Goal: Information Seeking & Learning: Learn about a topic

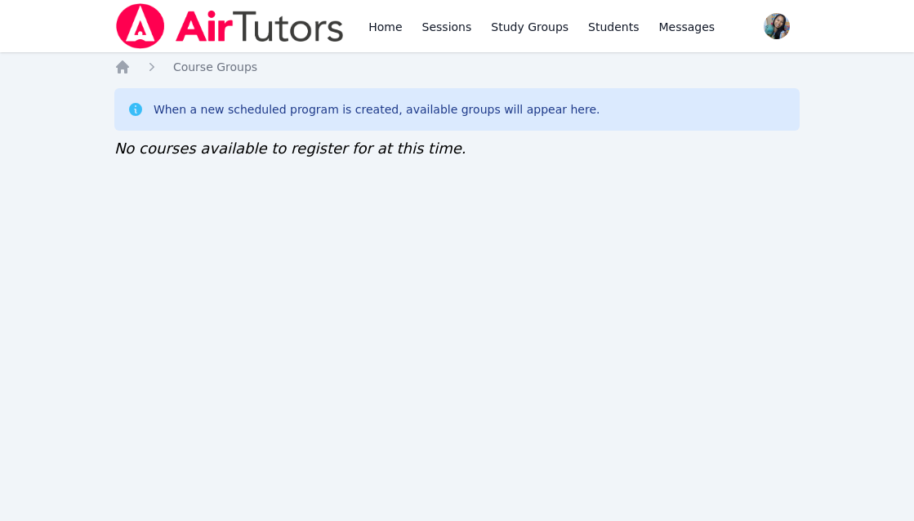
click at [329, 323] on div "Home Sessions Study Groups Students Messages Open user menu [PERSON_NAME] Open …" at bounding box center [457, 260] width 914 height 521
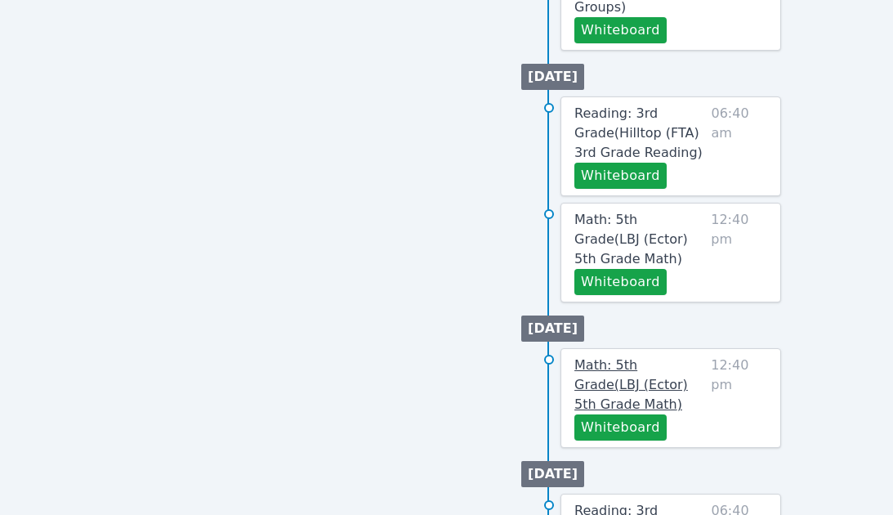
scroll to position [980, 0]
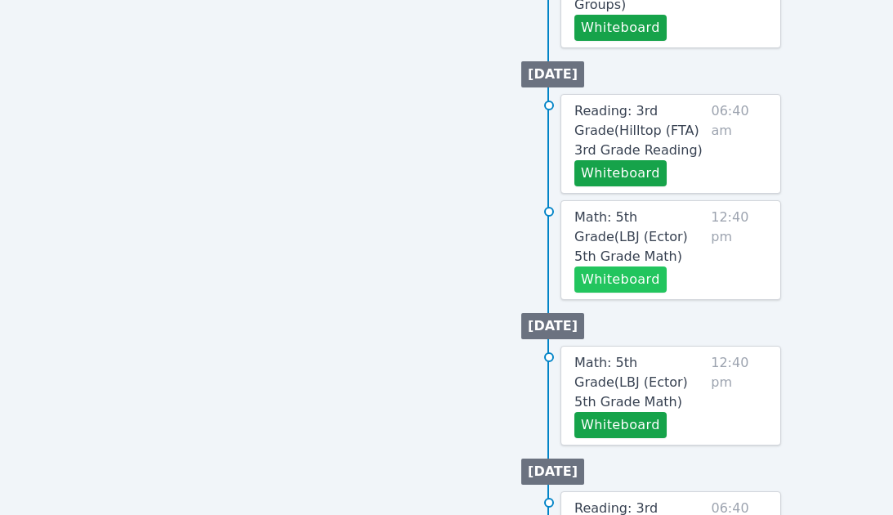
click at [639, 266] on button "Whiteboard" at bounding box center [620, 279] width 92 height 26
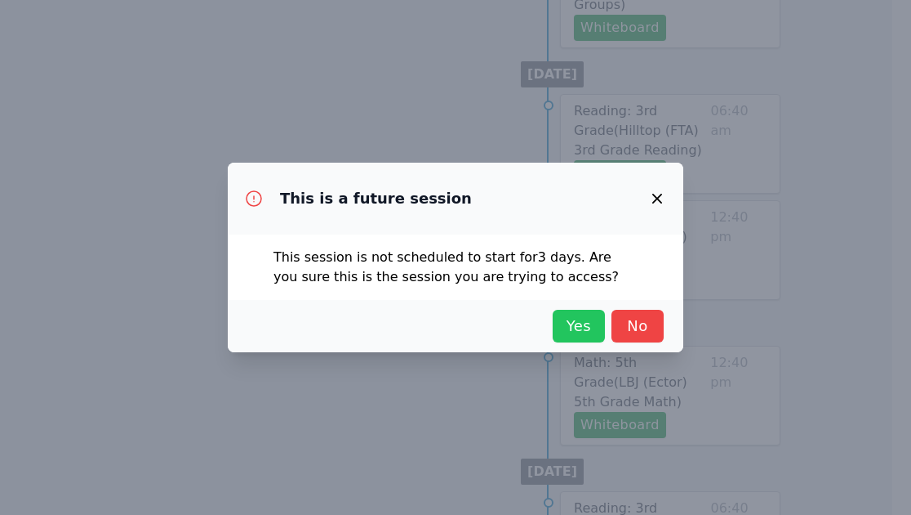
click at [566, 311] on button "Yes" at bounding box center [579, 326] width 52 height 33
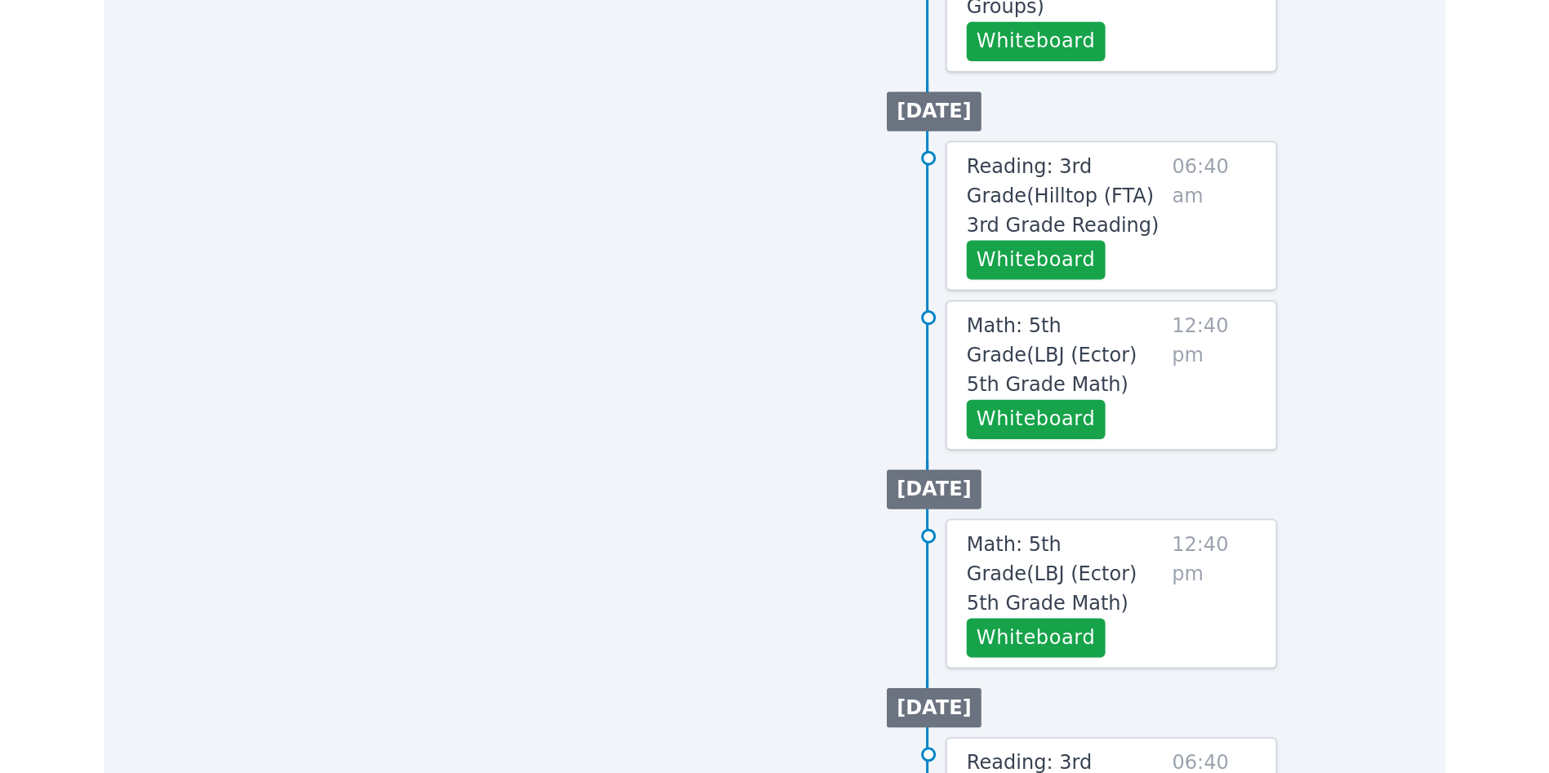
scroll to position [542, 0]
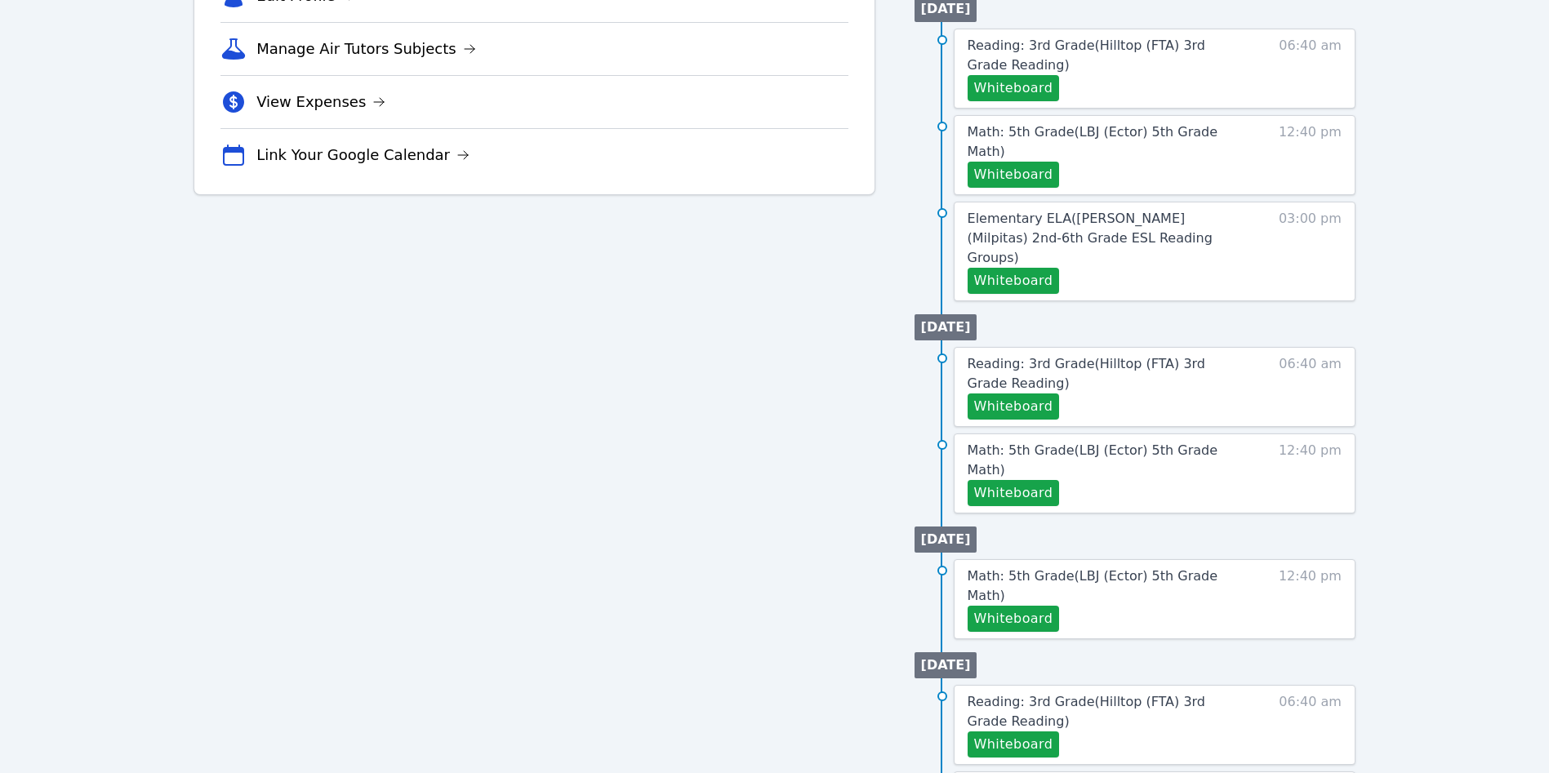
drag, startPoint x: 665, startPoint y: 396, endPoint x: 564, endPoint y: 276, distance: 156.5
drag, startPoint x: 564, startPoint y: 276, endPoint x: 1378, endPoint y: 389, distance: 821.2
click at [892, 389] on div "Home Sessions Study Groups Students Messages Open user menu Sokha Lee Open main…" at bounding box center [774, 174] width 1549 height 1433
click at [892, 514] on span "Reading: 3rd Grade ( Hilltop (FTA) 3rd Grade Reading )" at bounding box center [1087, 711] width 238 height 35
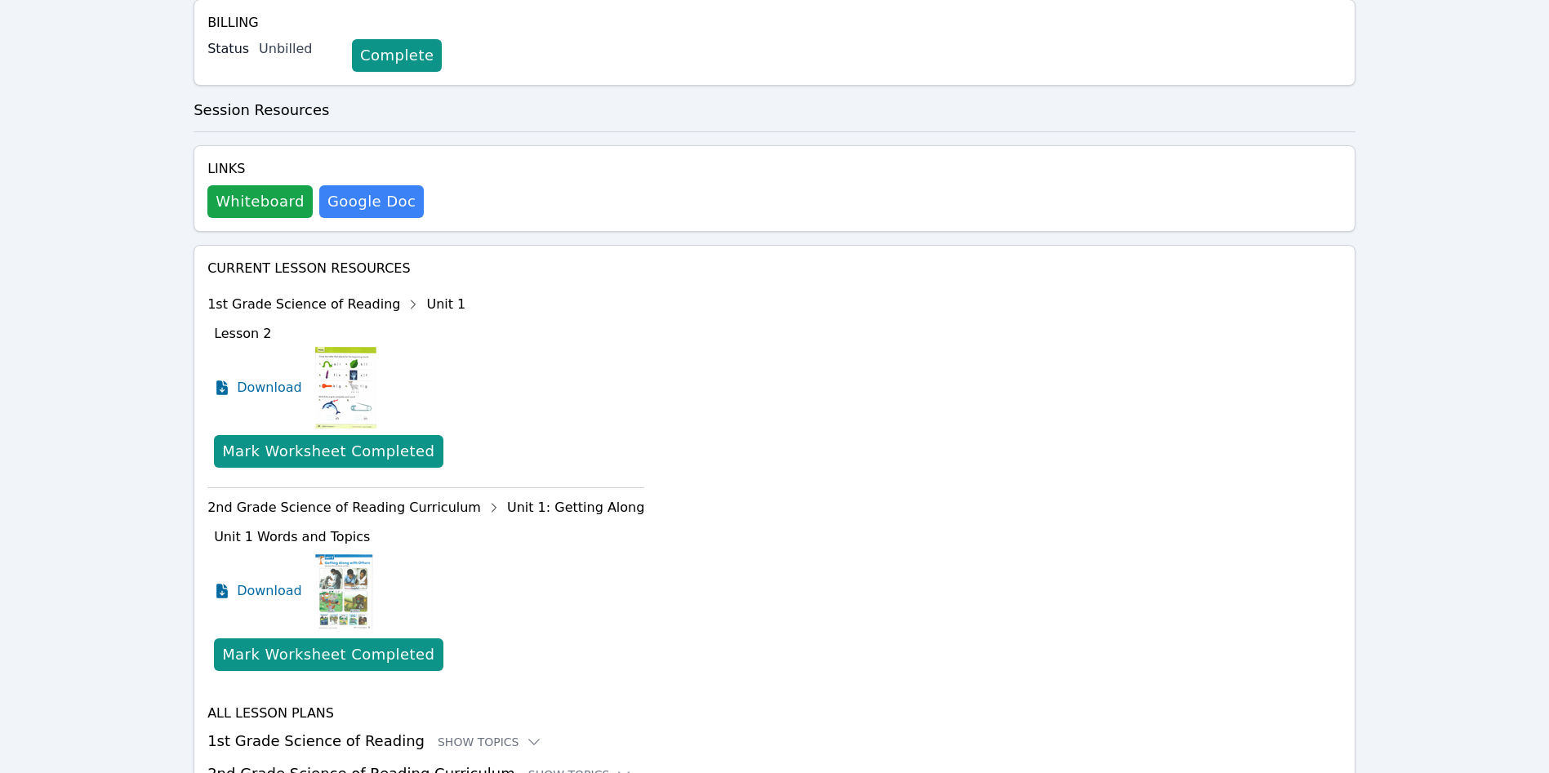
scroll to position [514, 0]
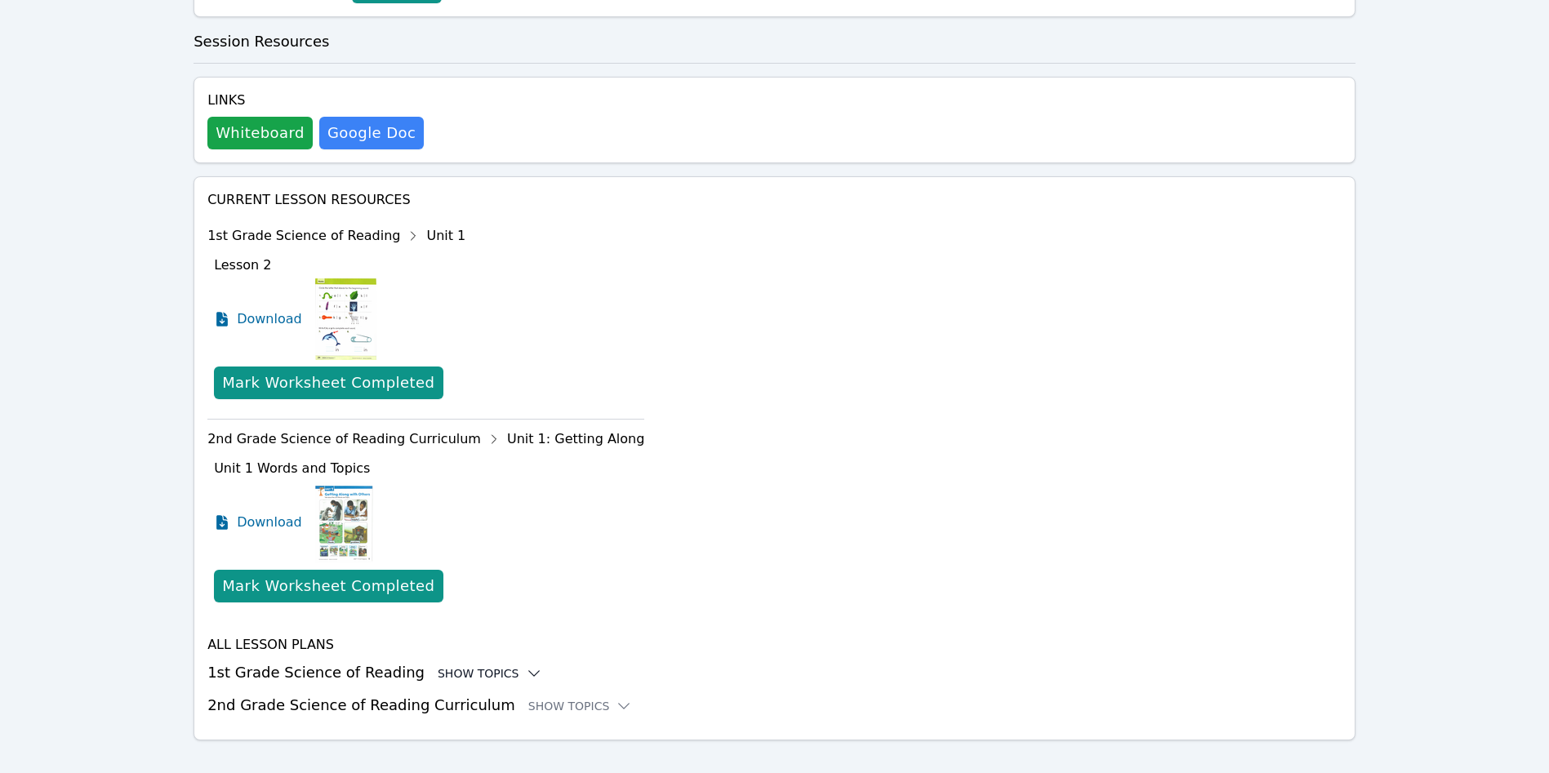
click at [466, 514] on div "Show Topics" at bounding box center [490, 674] width 105 height 16
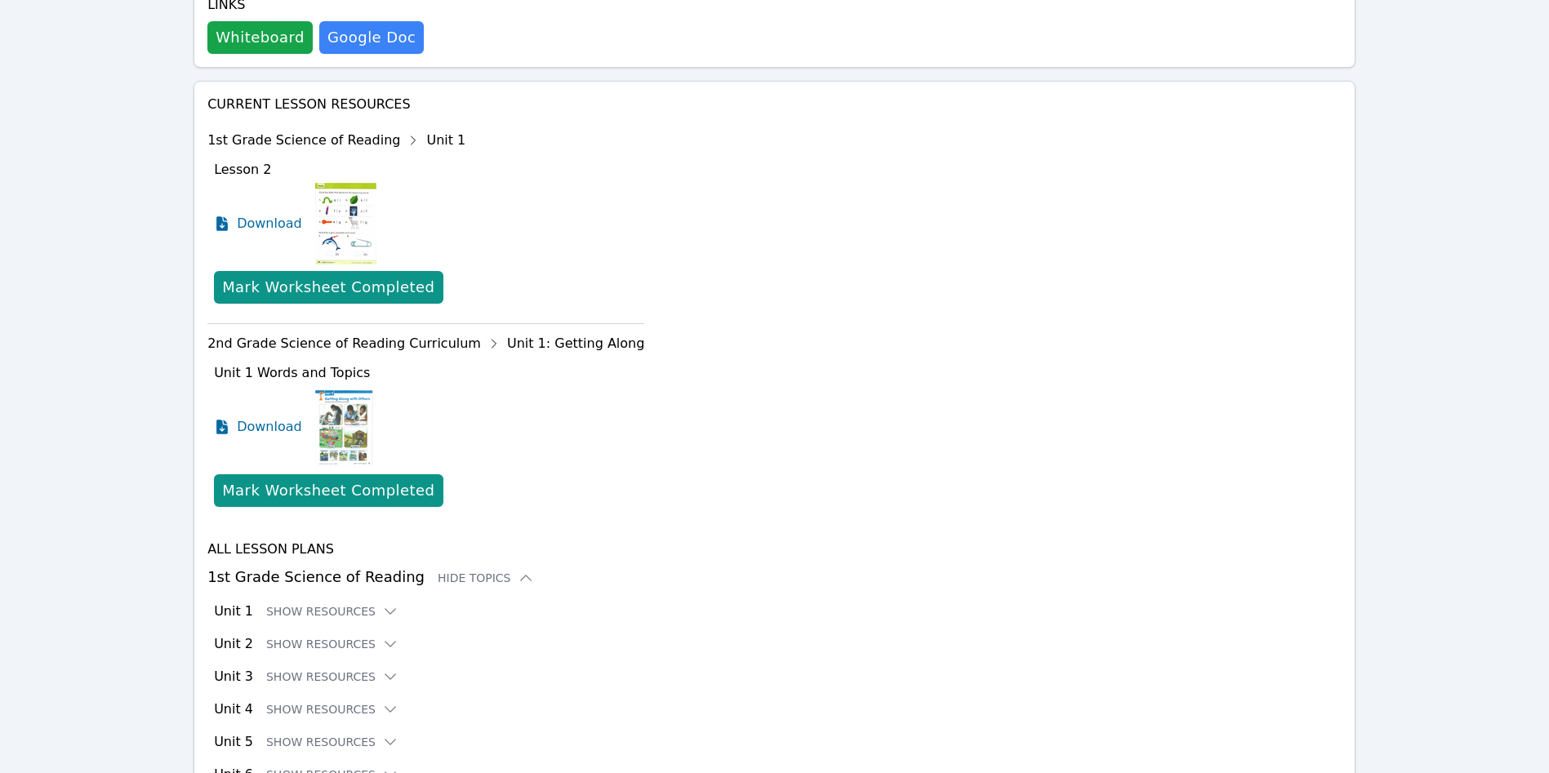
scroll to position [713, 0]
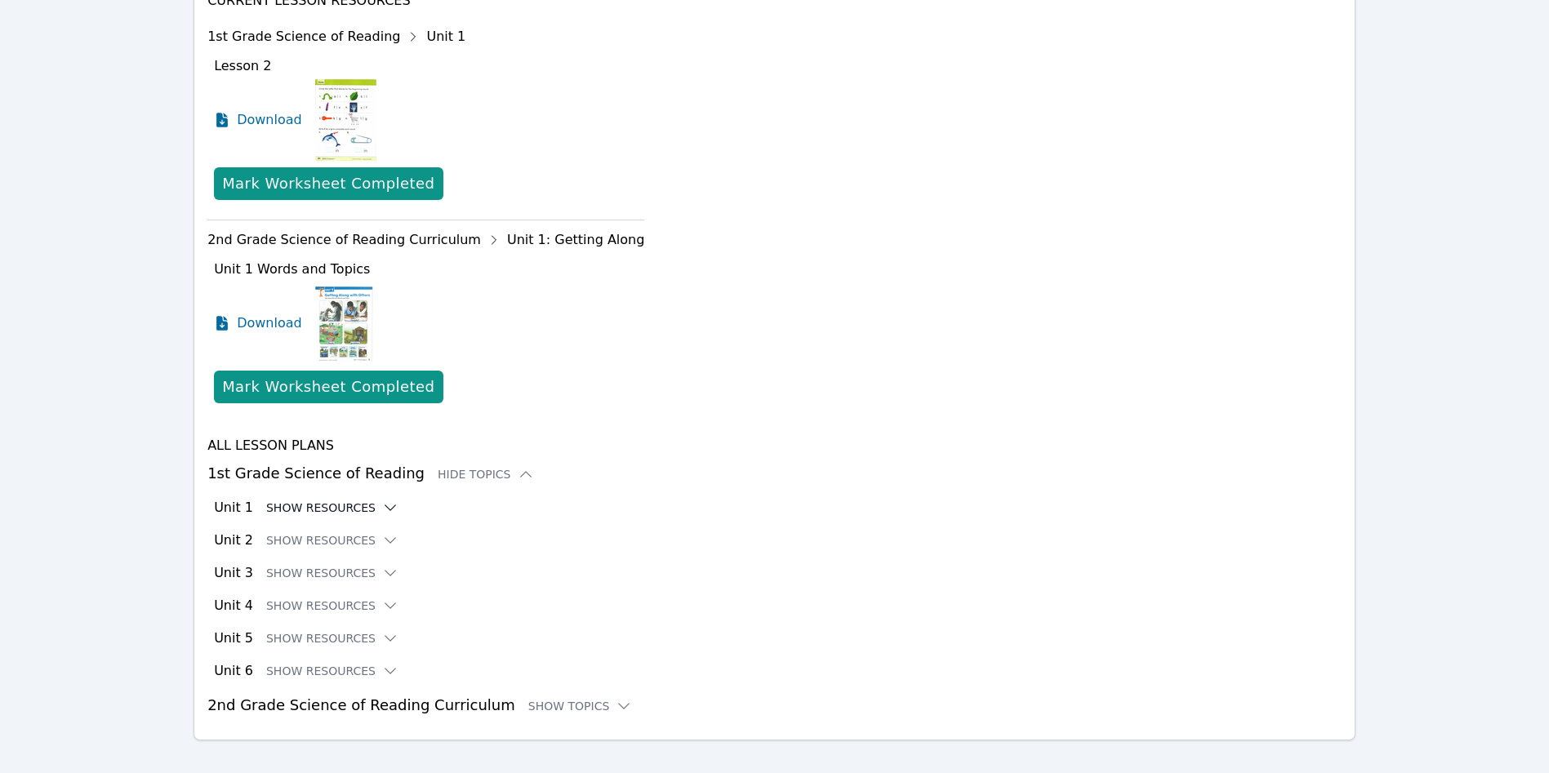
click at [293, 500] on button "Show Resources" at bounding box center [332, 508] width 132 height 16
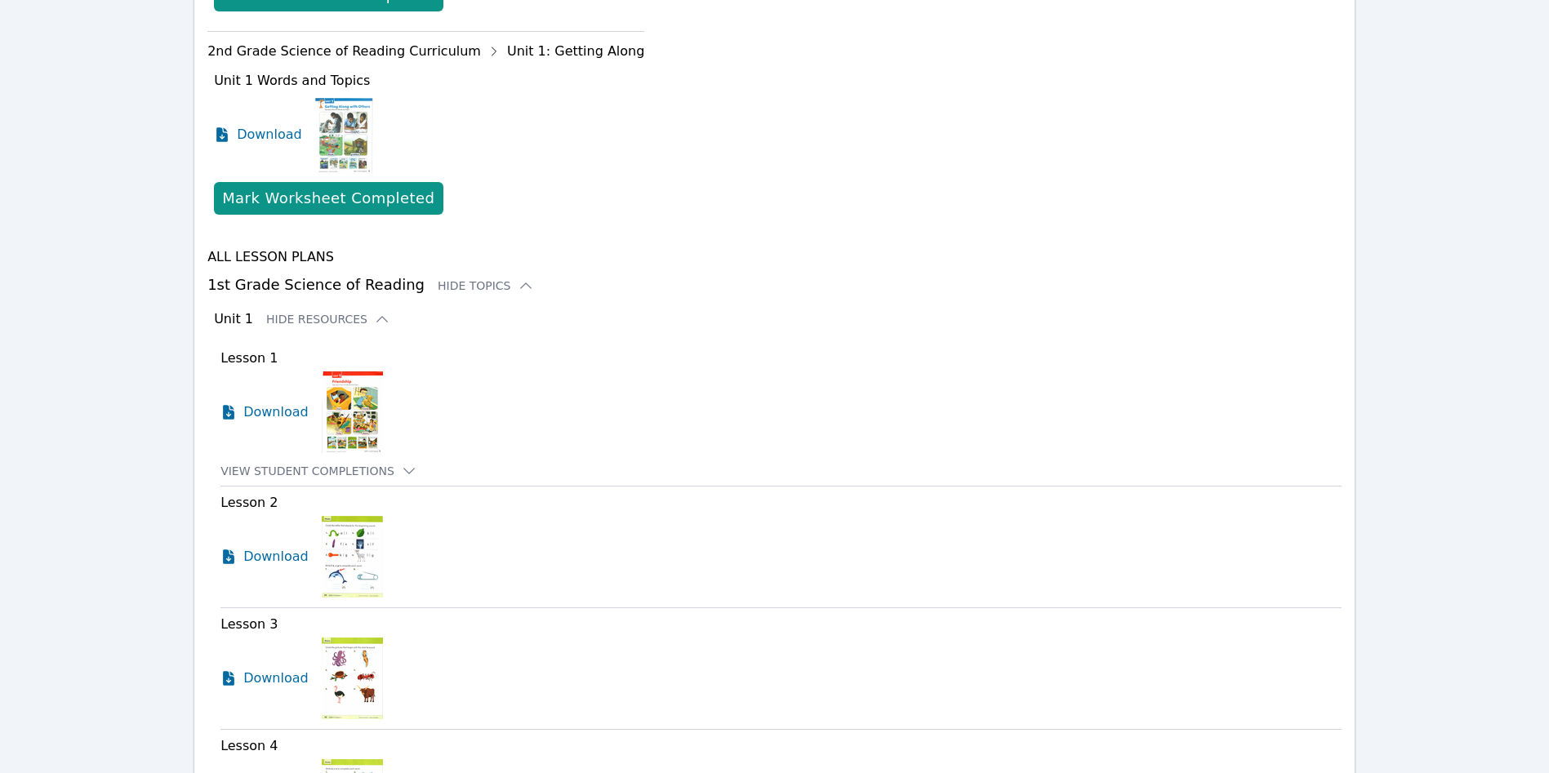
scroll to position [1081, 0]
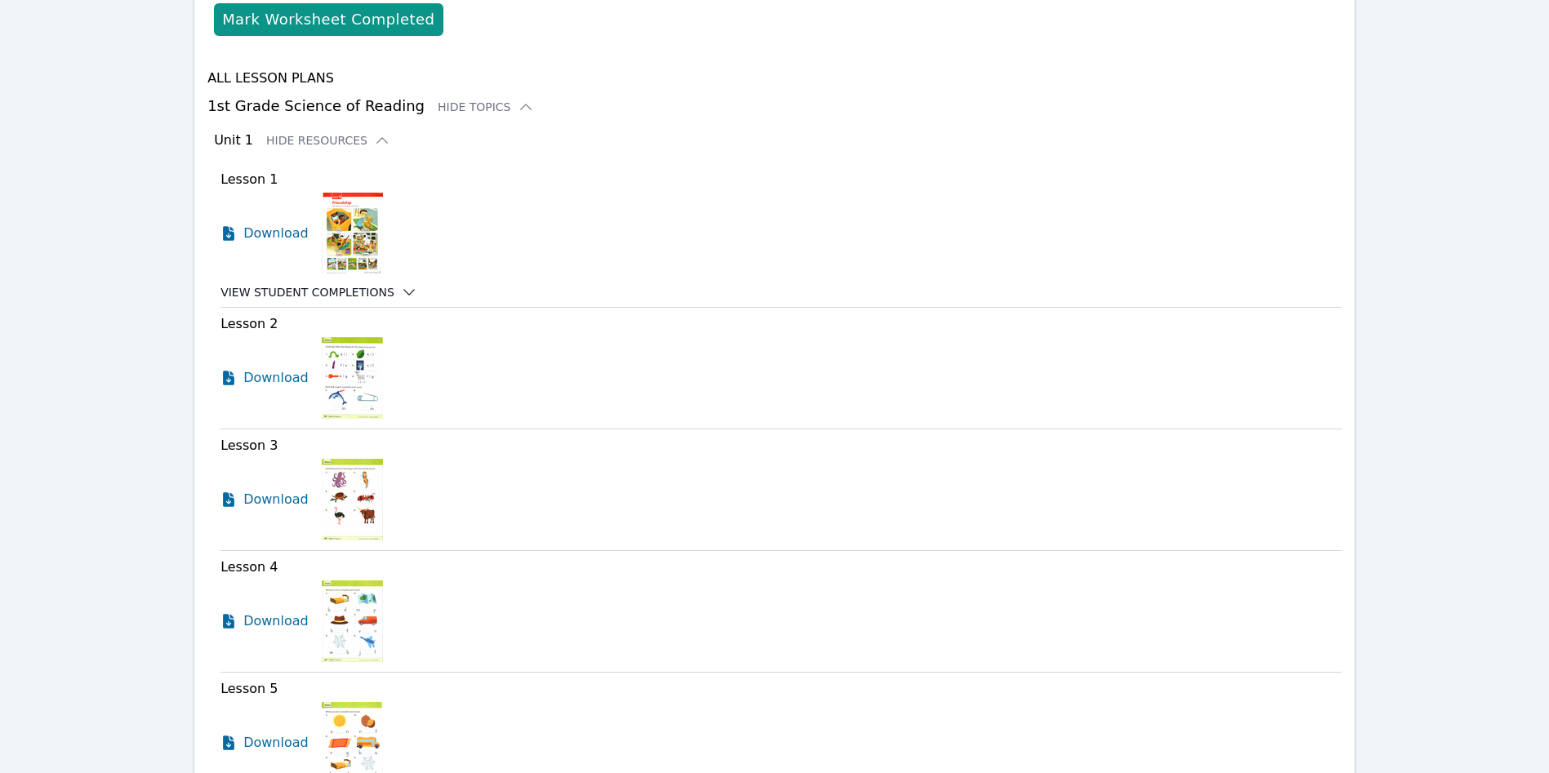
drag, startPoint x: 341, startPoint y: 261, endPoint x: 341, endPoint y: 275, distance: 13.9
click at [341, 261] on div "Lesson 1 Download View Student Completions" at bounding box center [781, 235] width 1121 height 144
click at [341, 284] on button "View Student Completions" at bounding box center [319, 292] width 197 height 16
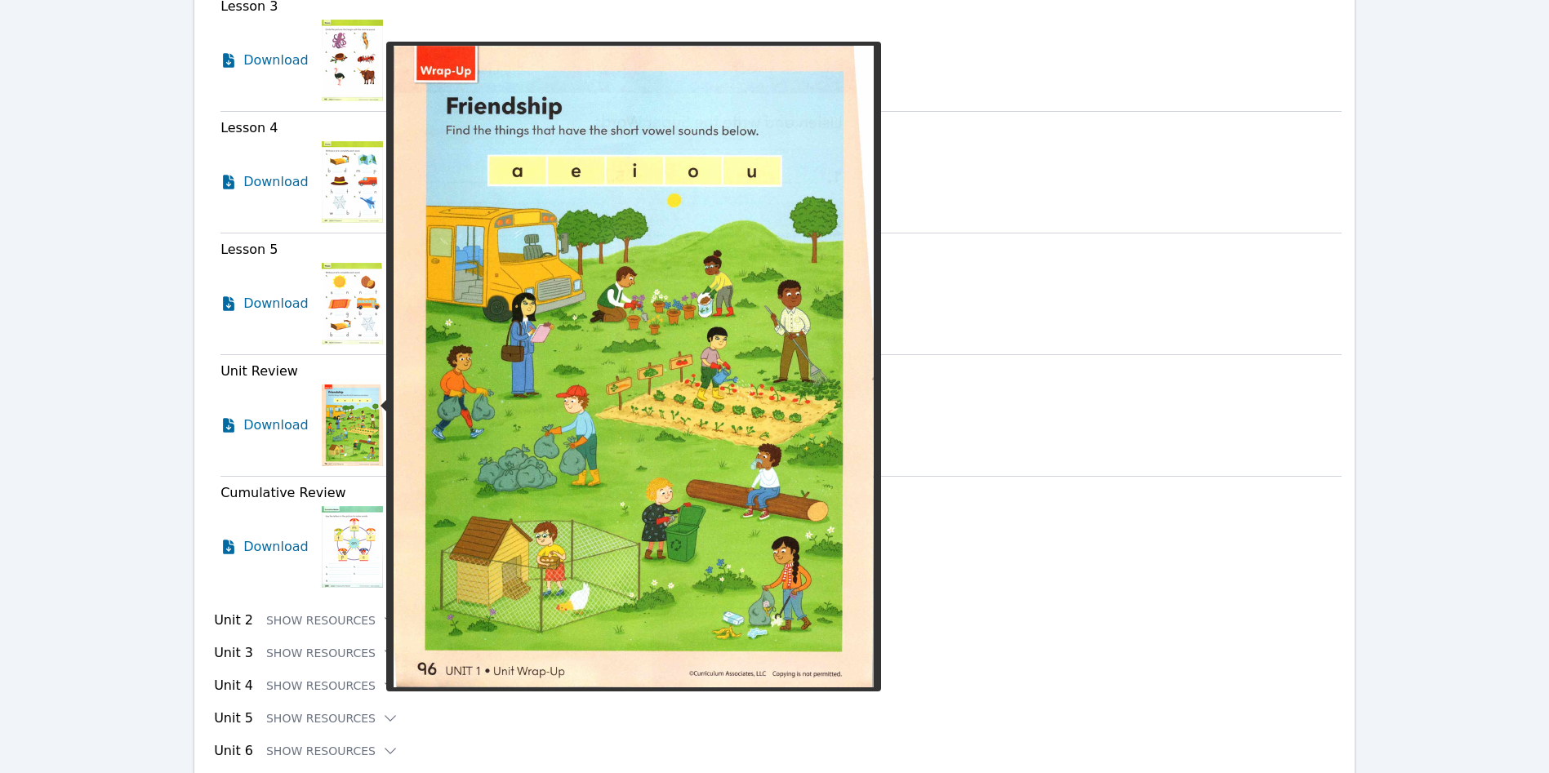
scroll to position [1731, 0]
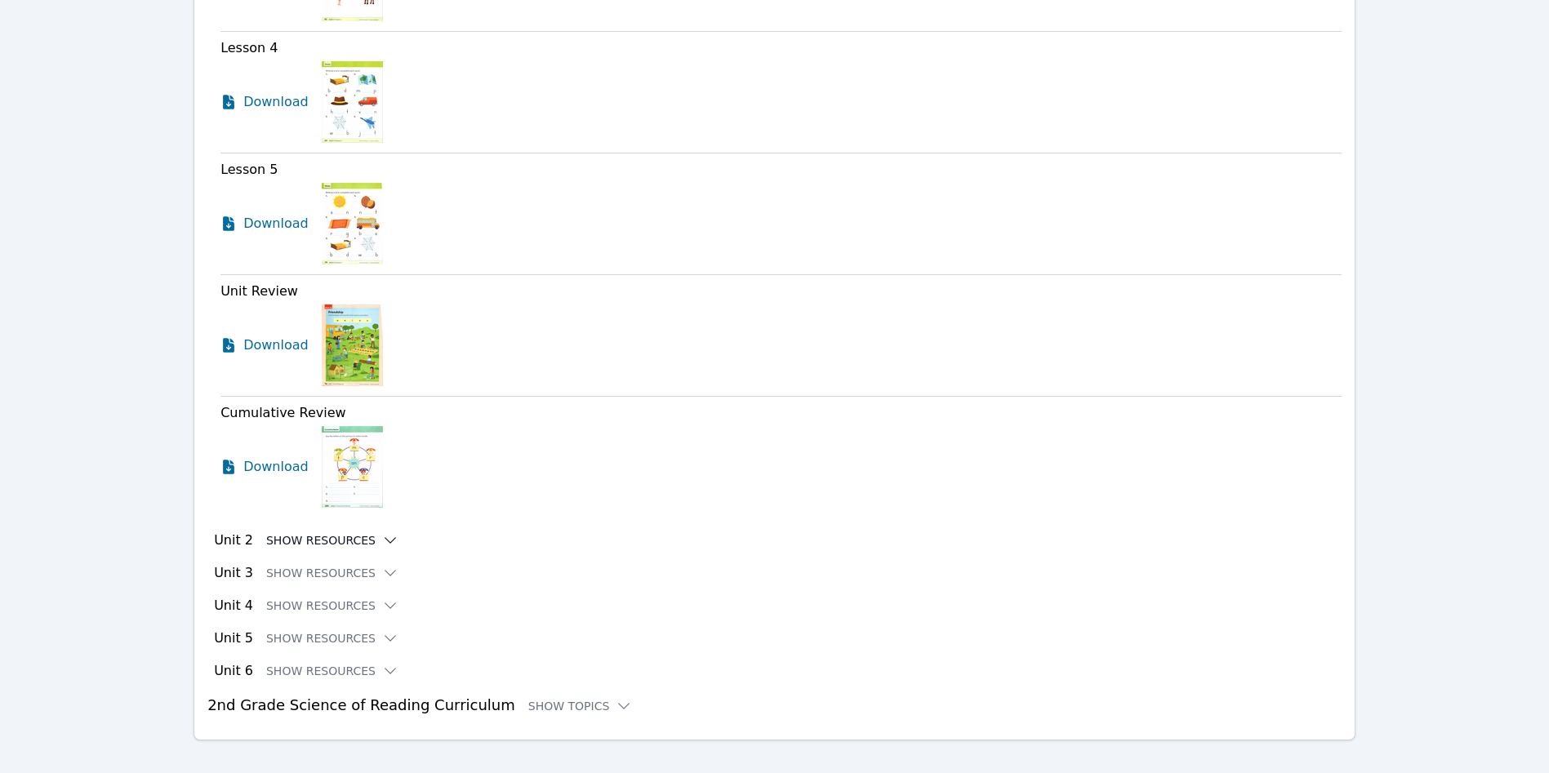
click at [316, 514] on button "Show Resources" at bounding box center [332, 541] width 132 height 16
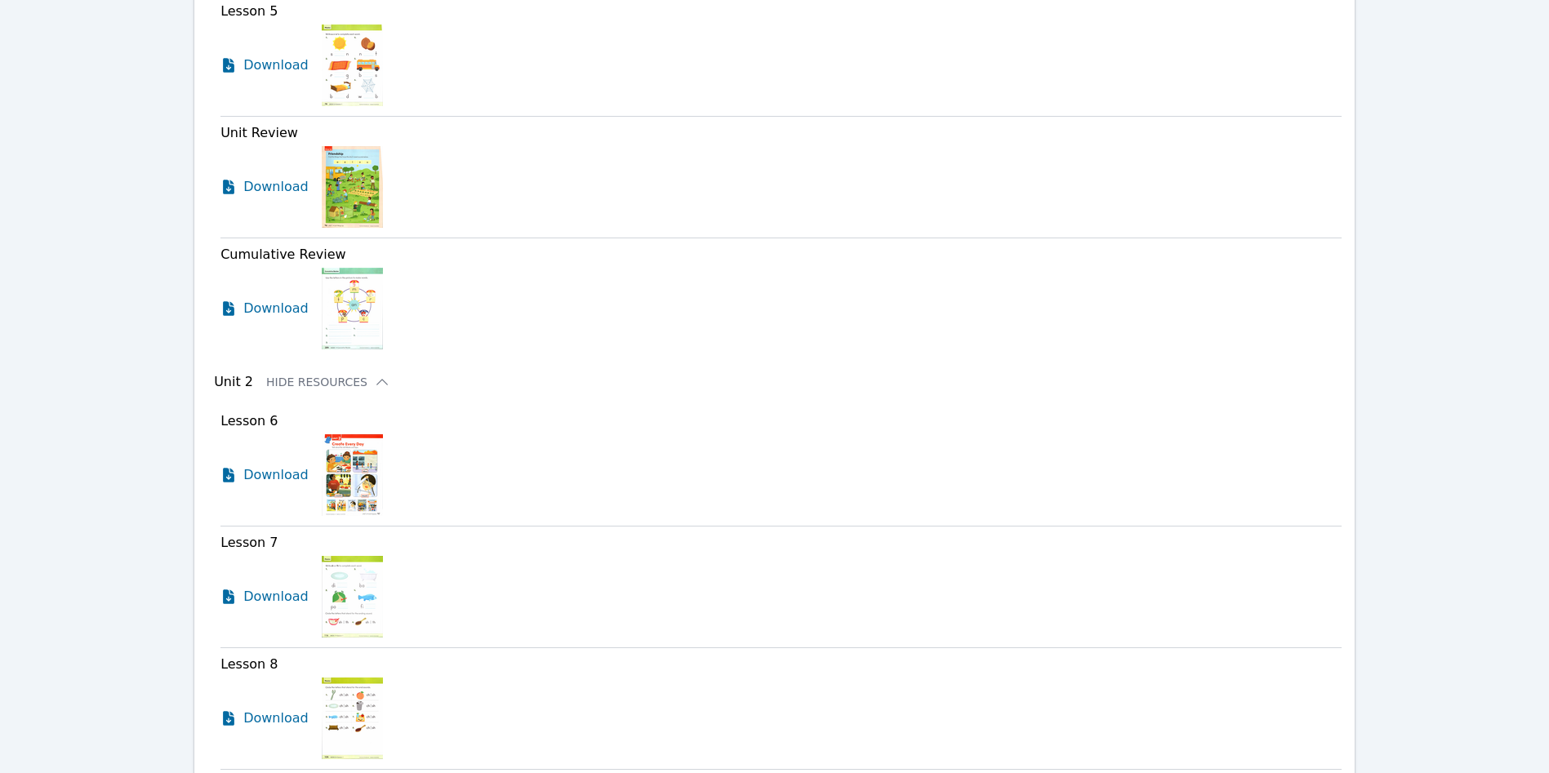
scroll to position [1976, 0]
